Goal: Transaction & Acquisition: Download file/media

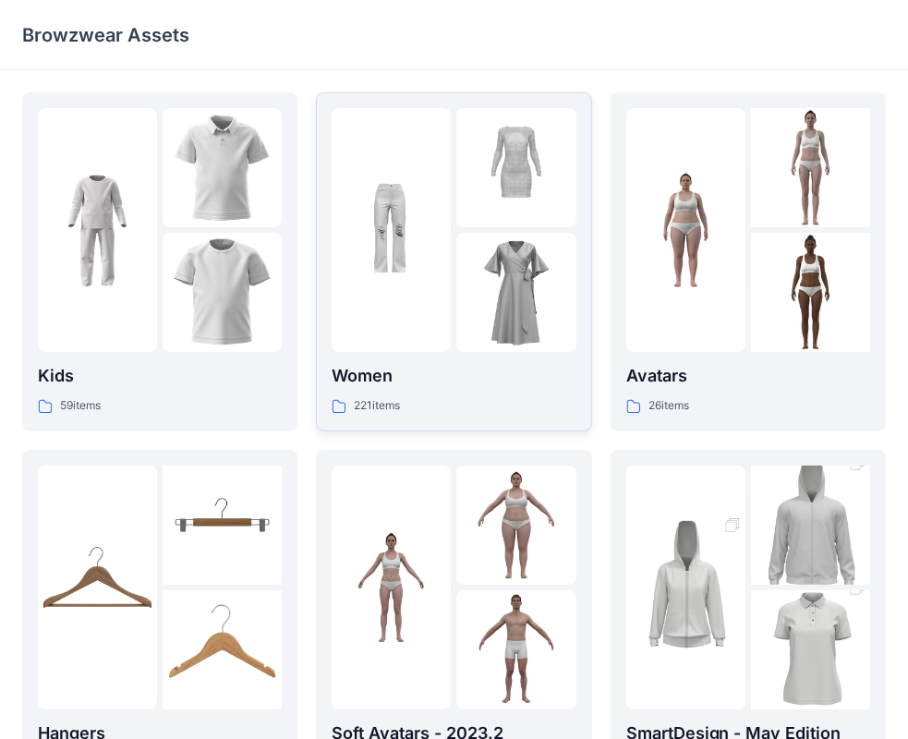
click at [369, 251] on div at bounding box center [391, 230] width 119 height 244
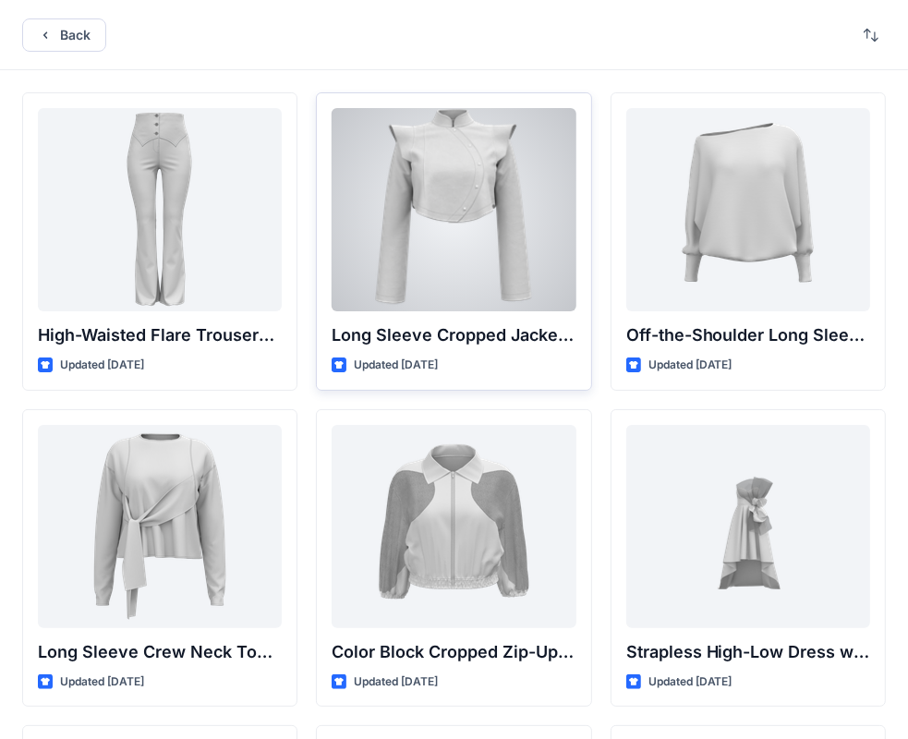
click at [478, 266] on div at bounding box center [454, 209] width 244 height 203
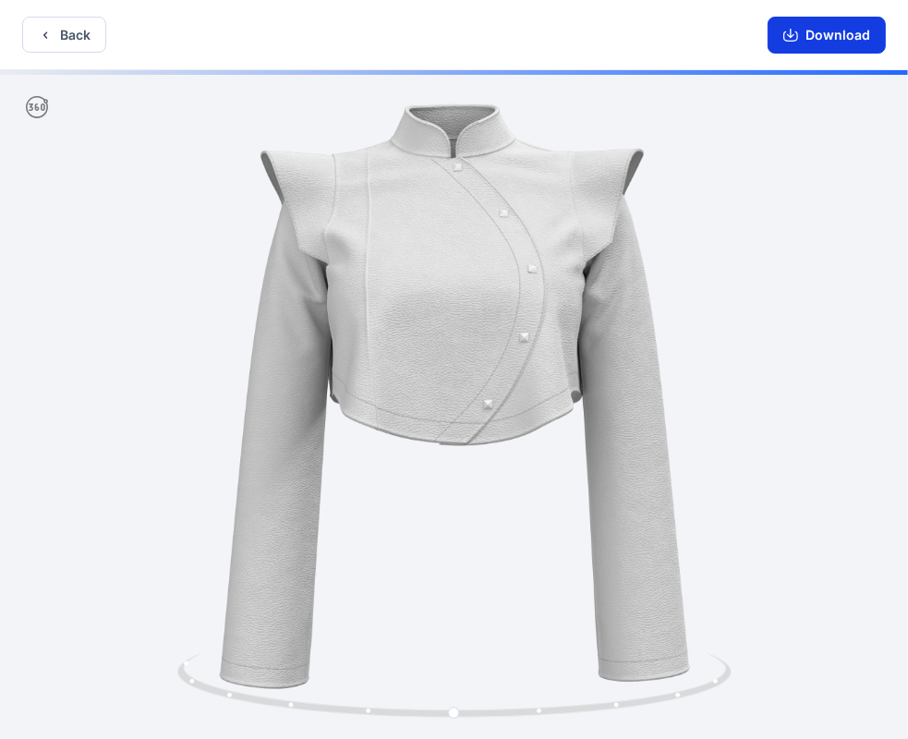
click at [846, 38] on button "Download" at bounding box center [827, 35] width 118 height 37
click at [74, 34] on button "Back" at bounding box center [64, 35] width 84 height 36
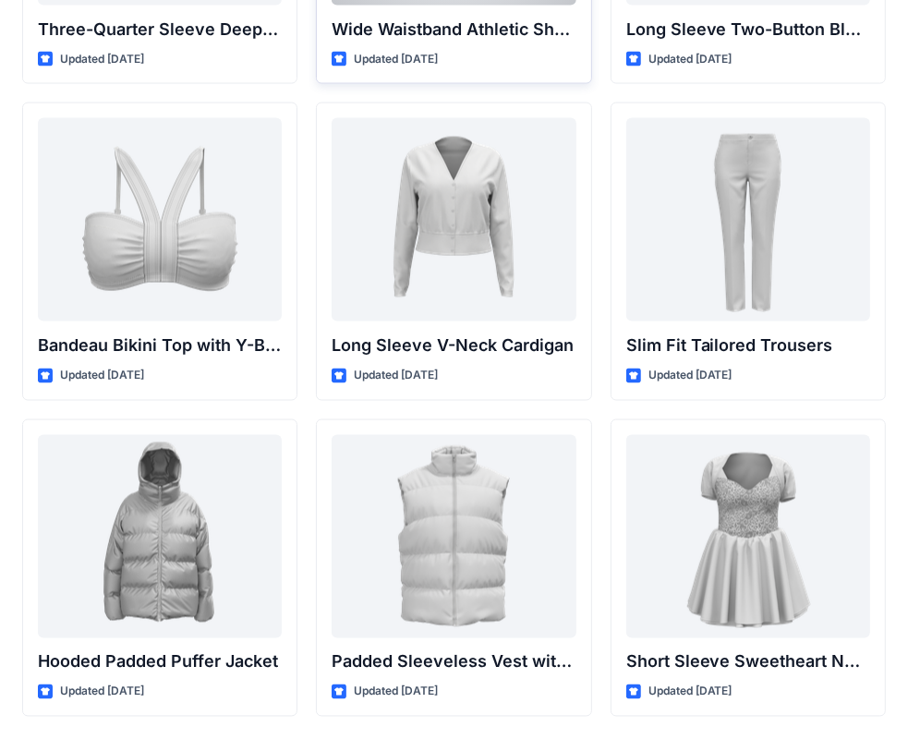
scroll to position [1952, 0]
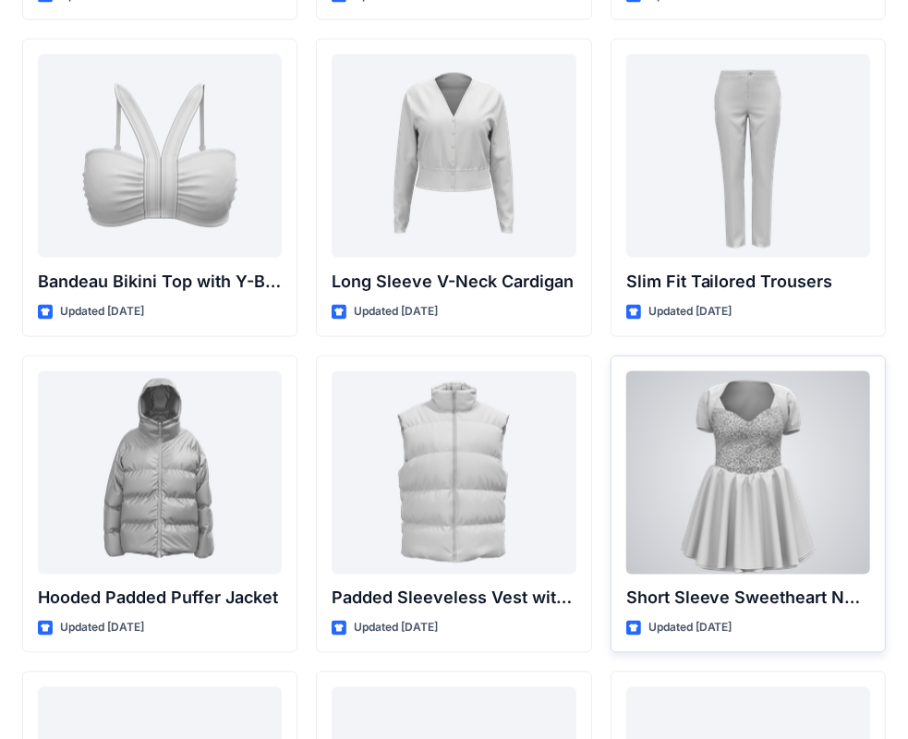
click at [724, 463] on div at bounding box center [748, 472] width 244 height 203
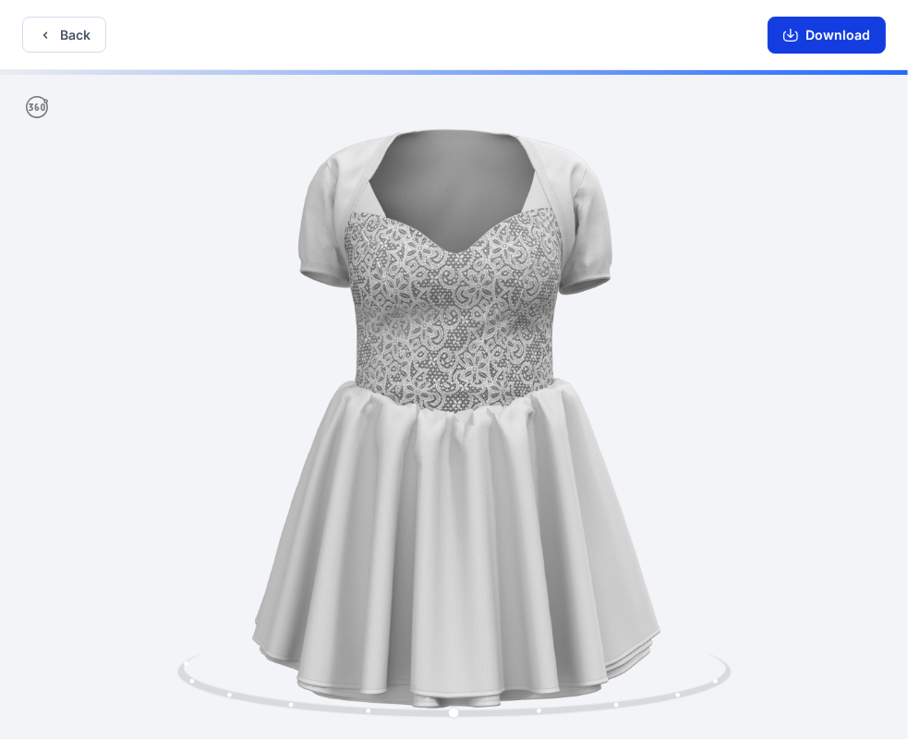
click at [840, 41] on button "Download" at bounding box center [827, 35] width 118 height 37
click at [34, 36] on button "Back" at bounding box center [64, 35] width 84 height 36
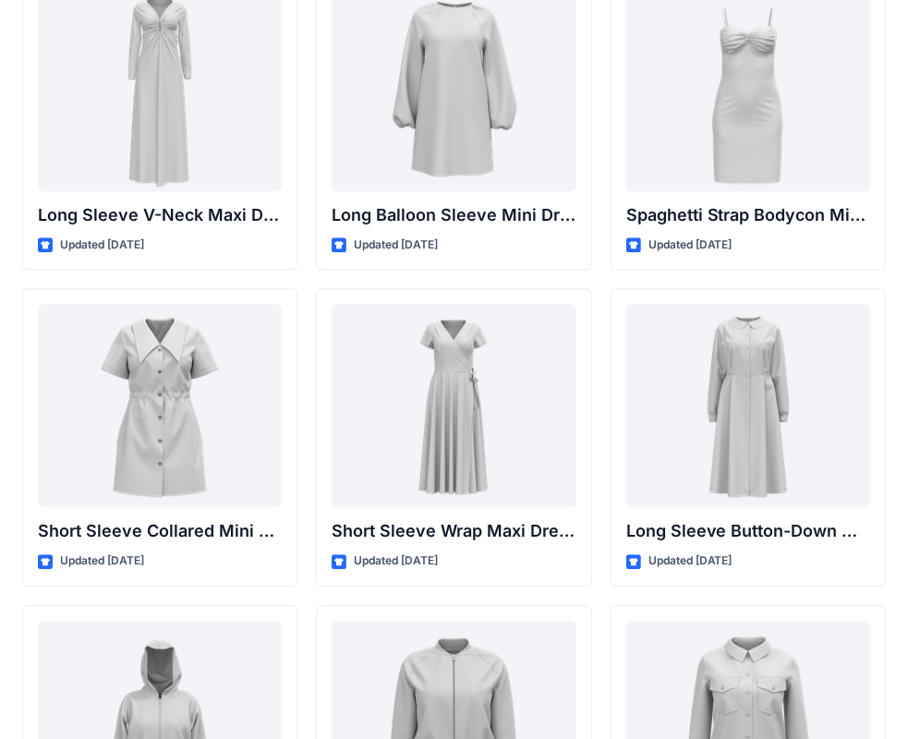
scroll to position [3215, 0]
